Goal: Task Accomplishment & Management: Manage account settings

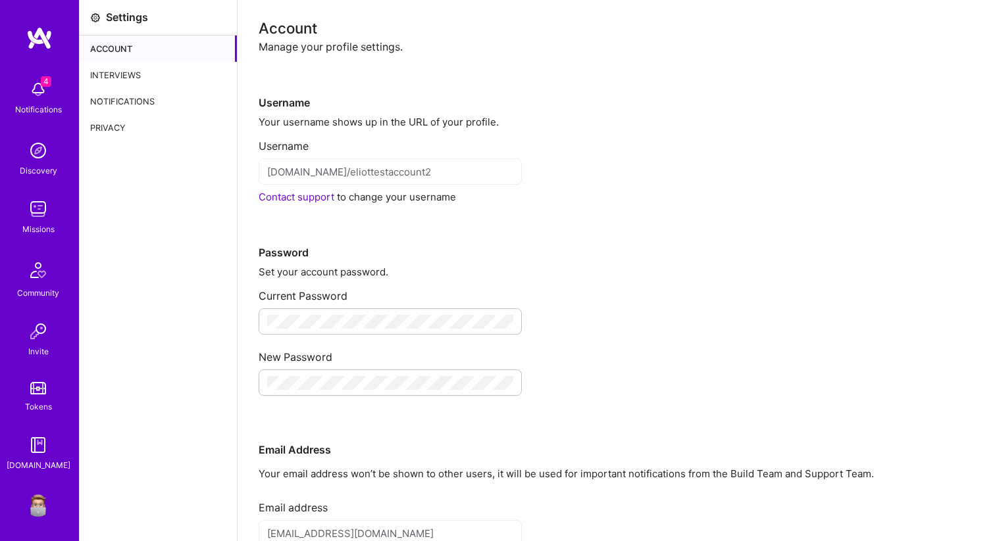
click at [157, 80] on div "Interviews" at bounding box center [158, 75] width 157 height 26
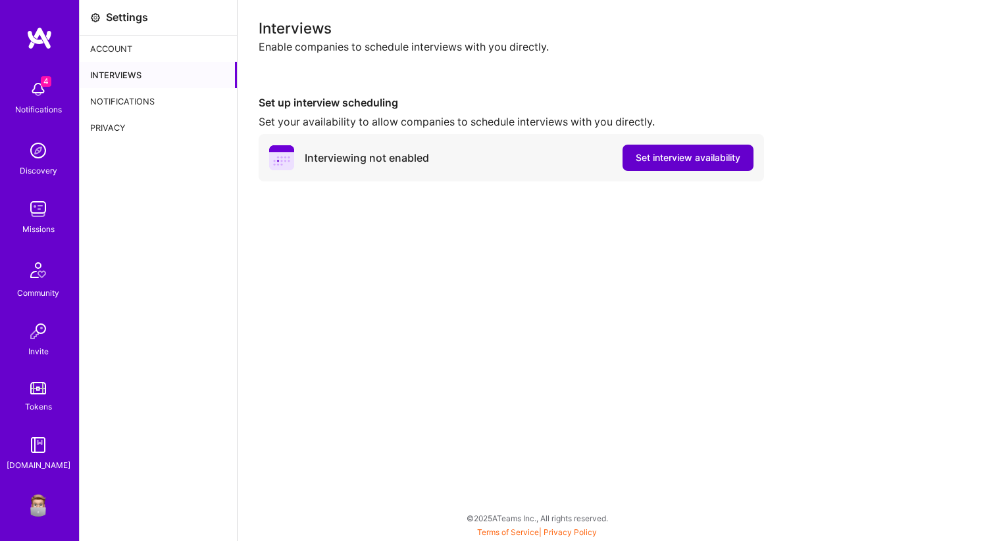
click at [671, 147] on button "Set interview availability" at bounding box center [687, 158] width 131 height 26
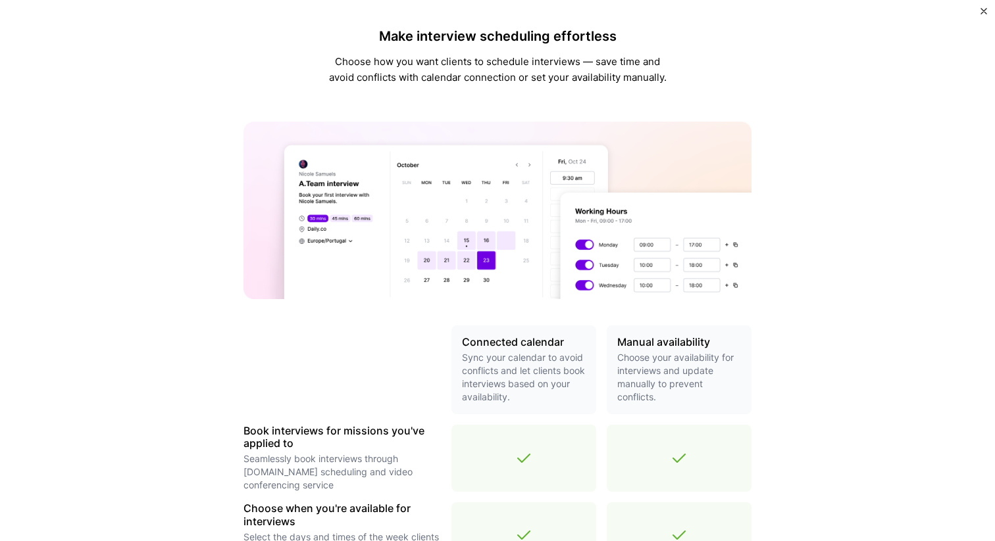
scroll to position [380, 0]
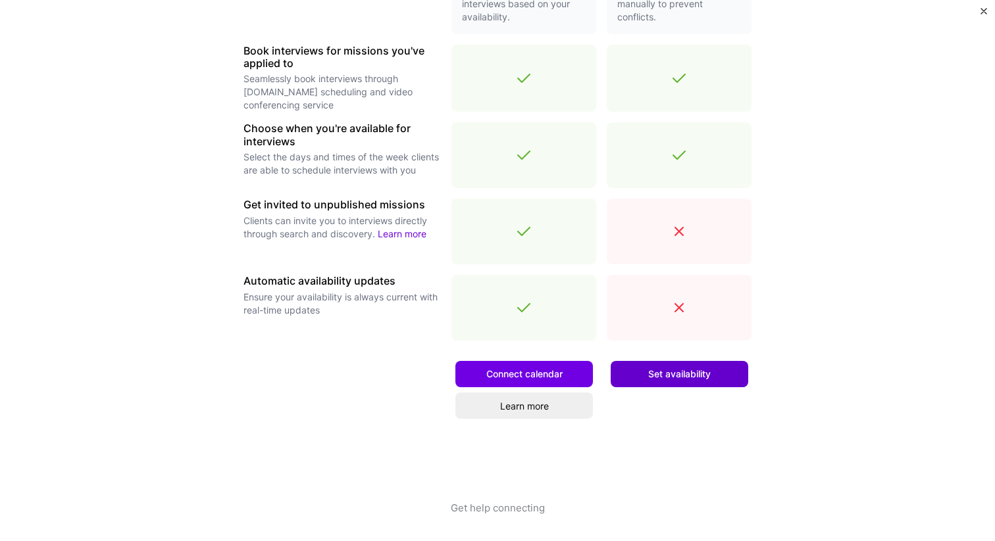
click at [670, 376] on span "Set availability" at bounding box center [679, 374] width 63 height 13
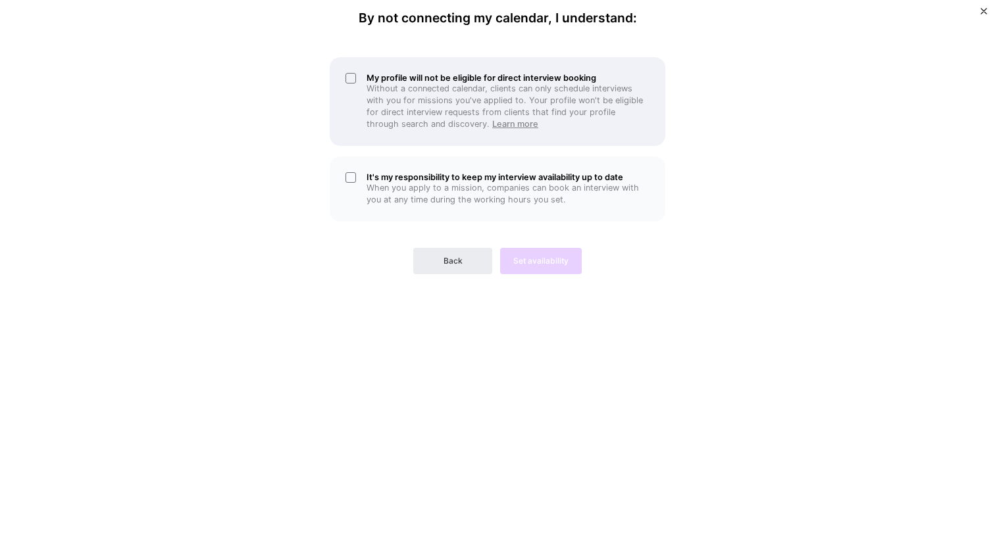
click at [492, 120] on link "Learn more" at bounding box center [515, 124] width 46 height 10
click at [505, 108] on p "Without a connected calendar, clients can only schedule interviews with you for…" at bounding box center [507, 106] width 283 height 47
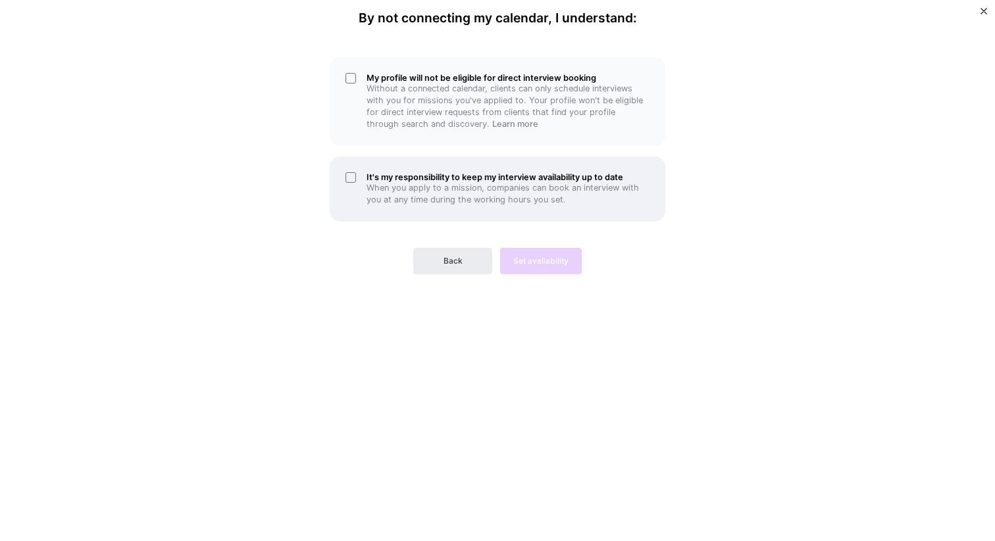
click at [513, 193] on p "When you apply to a mission, companies can book an interview with you at any ti…" at bounding box center [507, 194] width 283 height 24
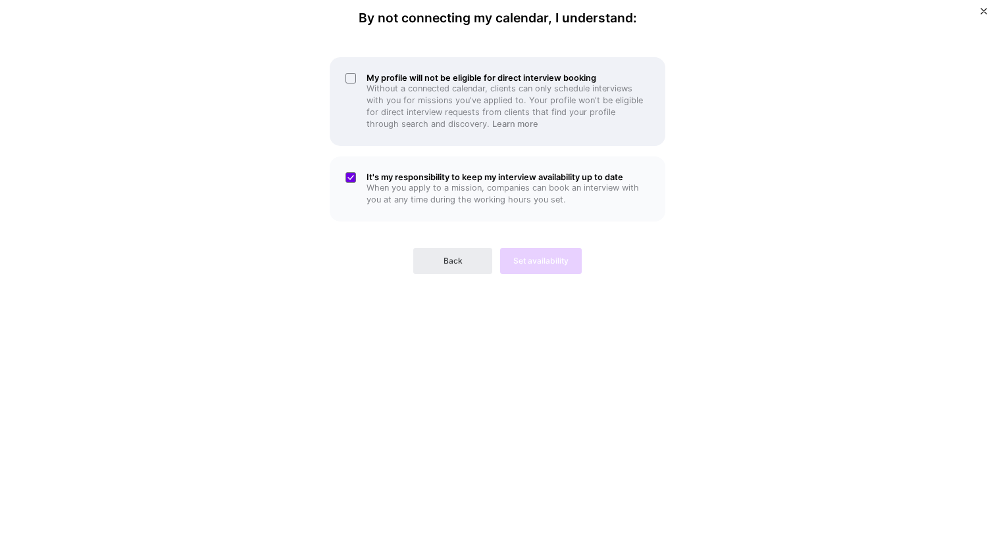
click at [507, 115] on p "Without a connected calendar, clients can only schedule interviews with you for…" at bounding box center [507, 106] width 283 height 47
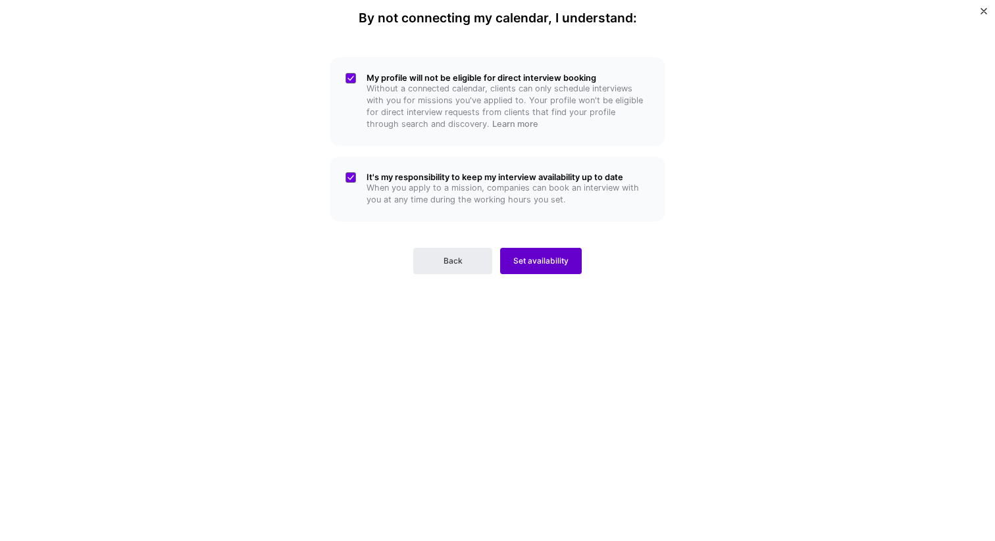
click at [538, 261] on span "Set availability" at bounding box center [540, 261] width 55 height 12
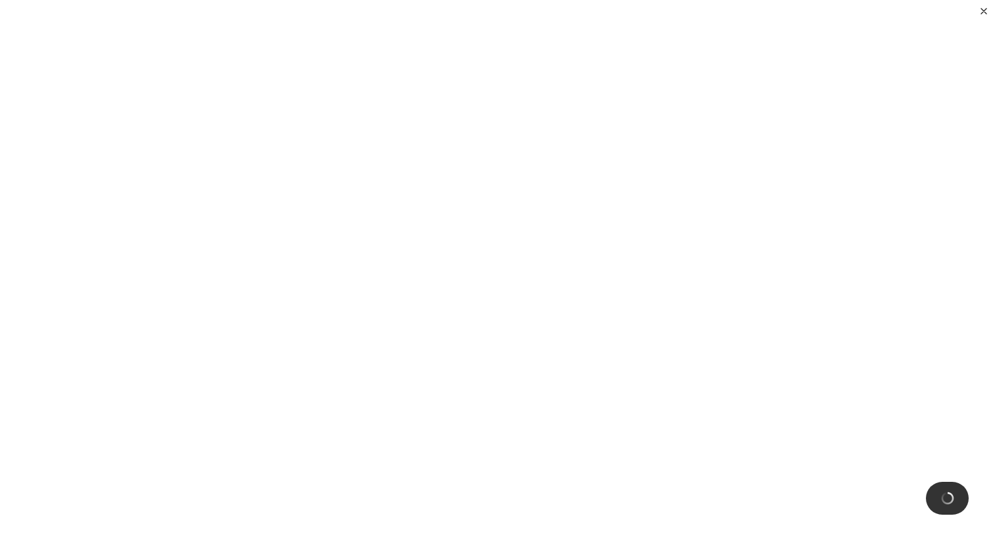
click at [985, 16] on button "Close" at bounding box center [983, 15] width 7 height 14
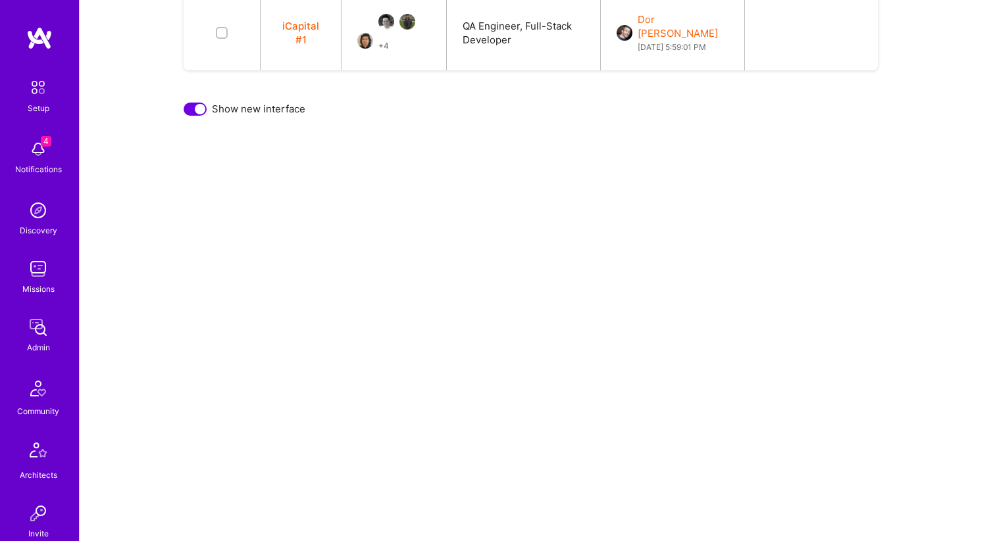
scroll to position [406, 0]
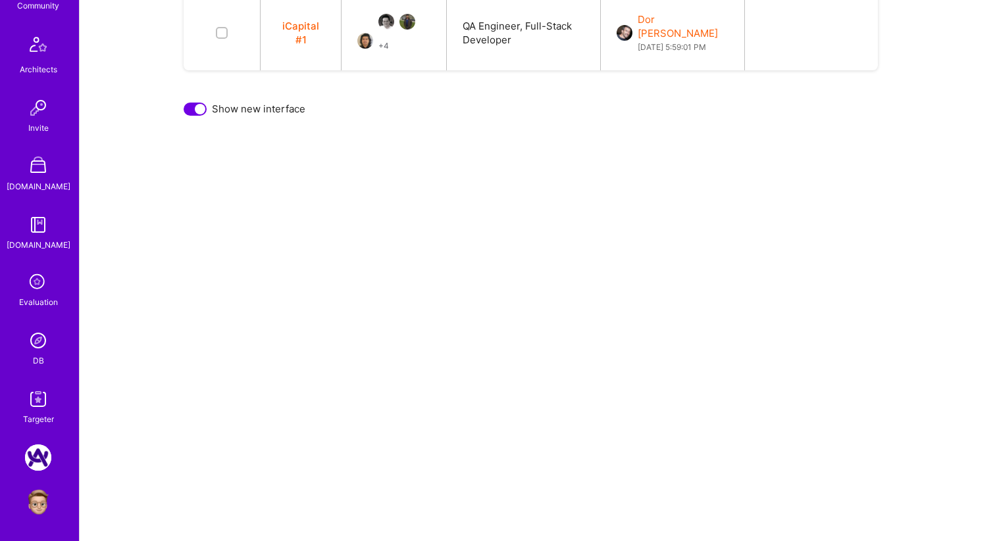
click at [36, 345] on img at bounding box center [38, 341] width 26 height 26
